Goal: Transaction & Acquisition: Subscribe to service/newsletter

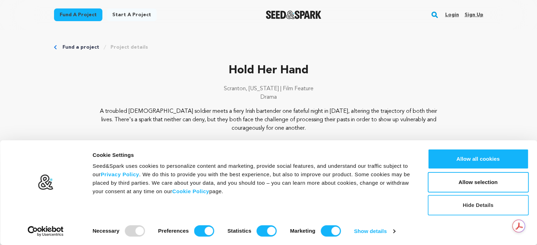
click at [492, 203] on button "Hide Details" at bounding box center [477, 205] width 101 height 20
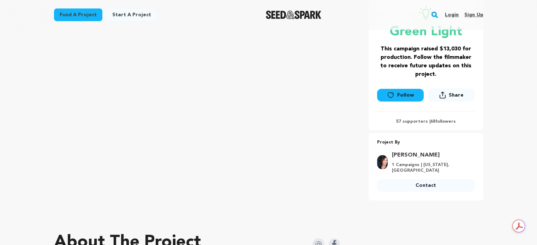
scroll to position [141, 0]
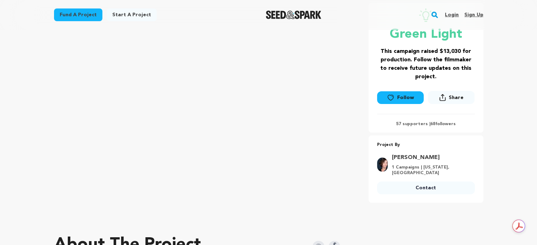
click at [410, 96] on link "Follow" at bounding box center [400, 97] width 47 height 13
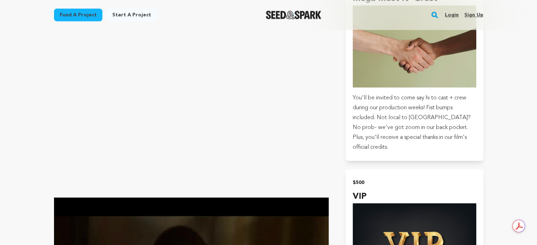
scroll to position [1235, 0]
